Goal: Information Seeking & Learning: Compare options

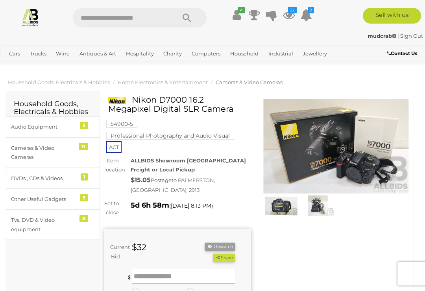
scroll to position [2, 0]
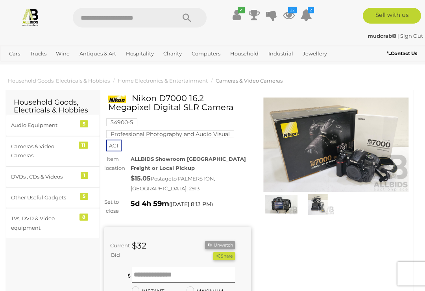
click at [217, 243] on button "Unwatch" at bounding box center [220, 245] width 30 height 8
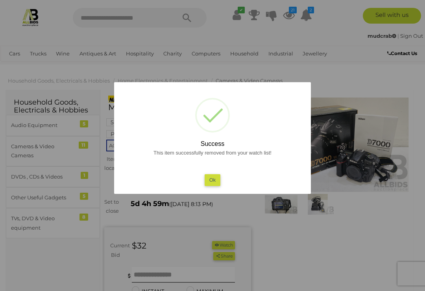
click at [215, 179] on button "Ok" at bounding box center [213, 179] width 16 height 11
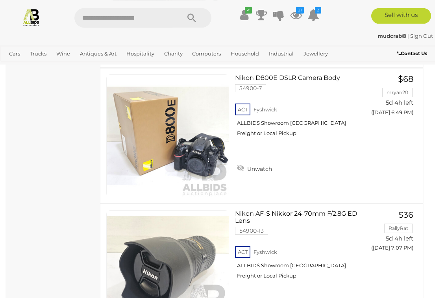
scroll to position [459, 0]
click at [243, 167] on link "Unwatch" at bounding box center [254, 168] width 39 height 12
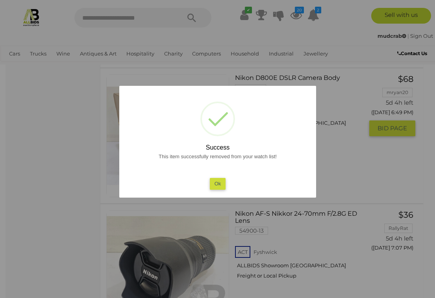
click at [221, 182] on button "Ok" at bounding box center [217, 183] width 16 height 11
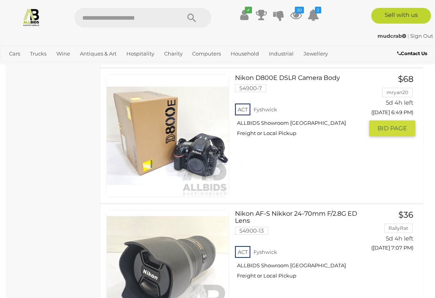
click at [0, 0] on link "Coffee Machines" at bounding box center [0, 0] width 0 height 0
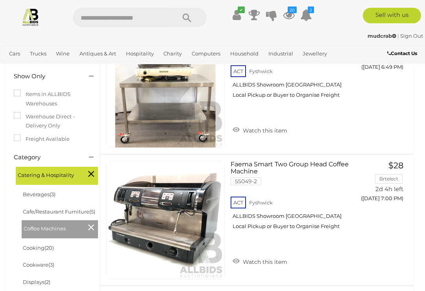
scroll to position [109, 0]
click at [194, 206] on link at bounding box center [165, 220] width 118 height 118
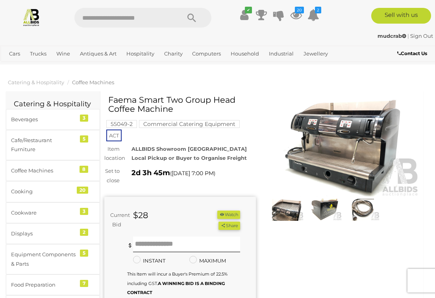
scroll to position [1, 0]
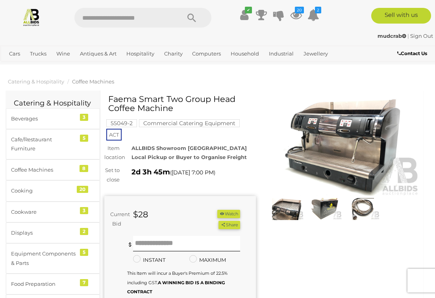
click at [290, 210] on img at bounding box center [287, 209] width 34 height 22
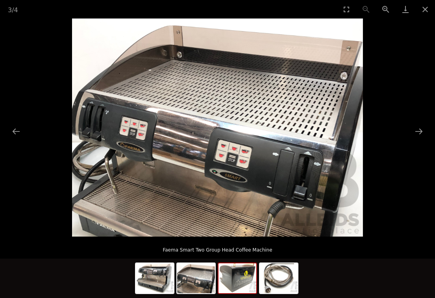
click at [245, 271] on img at bounding box center [237, 278] width 38 height 30
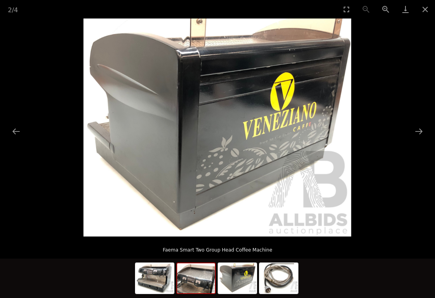
click at [209, 273] on img at bounding box center [196, 278] width 38 height 30
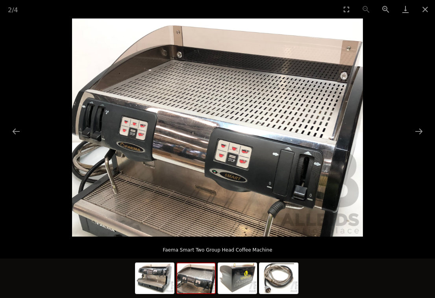
click at [283, 275] on img at bounding box center [279, 278] width 38 height 30
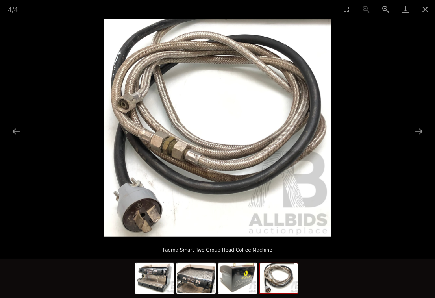
click at [429, 11] on button "Close gallery" at bounding box center [425, 9] width 20 height 19
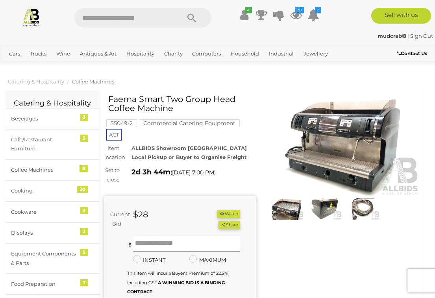
click at [0, 0] on link "Apple" at bounding box center [0, 0] width 0 height 0
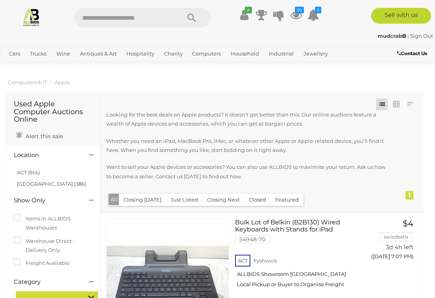
click at [298, 15] on icon at bounding box center [296, 15] width 12 height 14
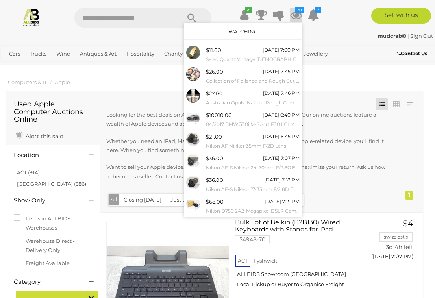
click at [216, 120] on small "04/2017 BMW 330i M-Sport F30 LCI MY18 4D Sedan Mineral Grey Turbo 2.0L" at bounding box center [253, 124] width 94 height 9
click at [218, 120] on small "04/2017 BMW 330i M-Sport F30 LCI MY18 4D Sedan Mineral Grey Turbo 2.0L" at bounding box center [253, 124] width 94 height 9
